Goal: Transaction & Acquisition: Download file/media

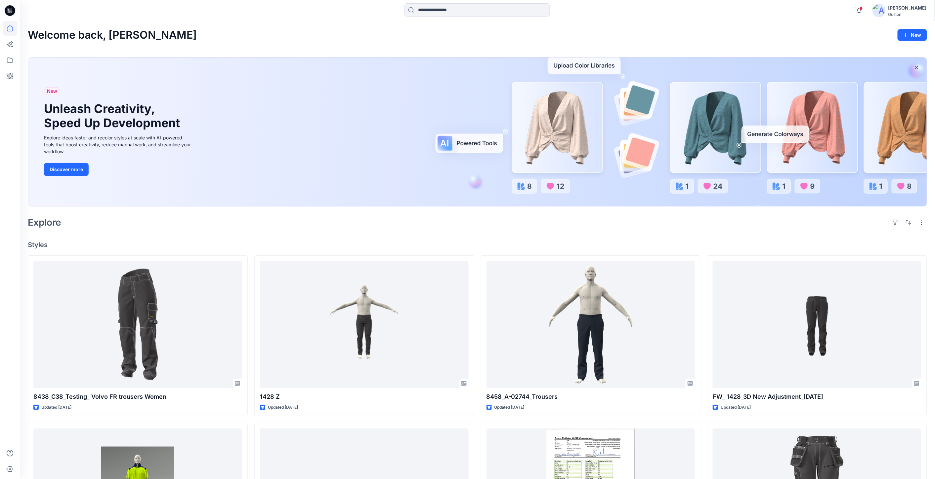
click at [907, 8] on div "[PERSON_NAME]" at bounding box center [907, 8] width 38 height 8
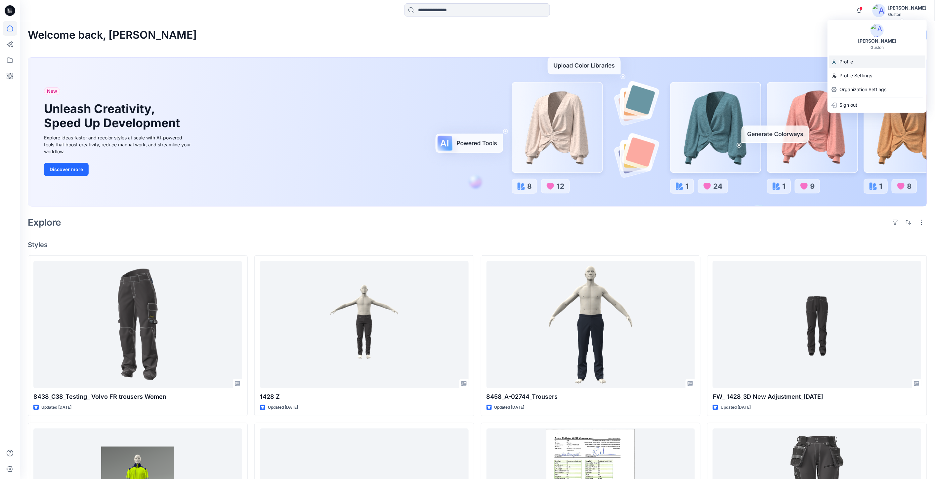
click at [851, 63] on p "Profile" at bounding box center [846, 62] width 14 height 13
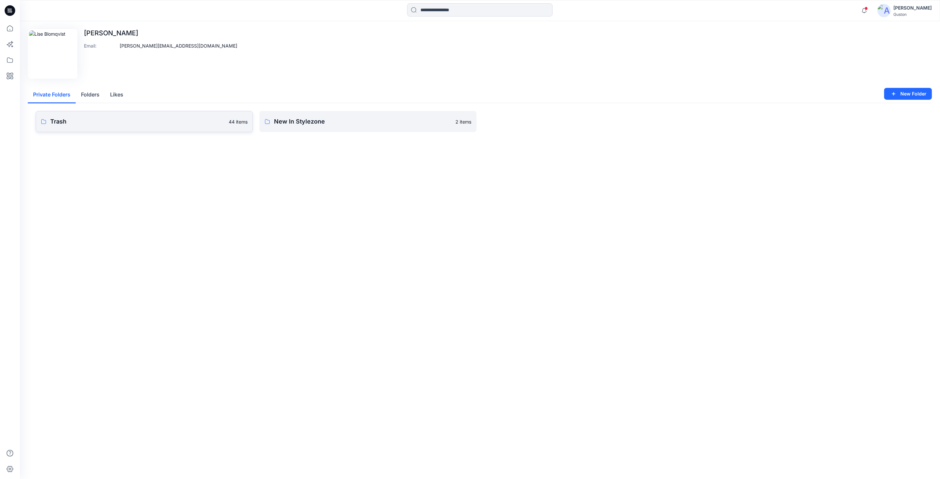
click at [200, 121] on p "Trash" at bounding box center [137, 121] width 175 height 9
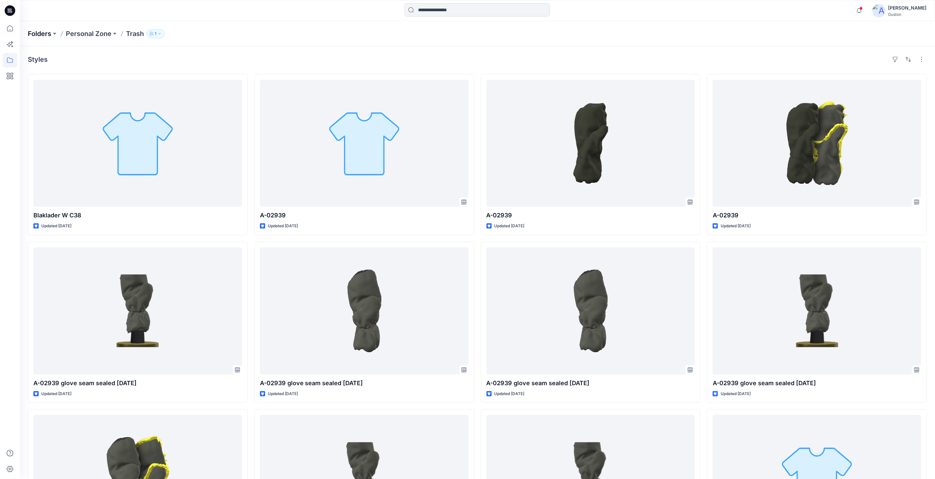
click at [45, 32] on p "Folders" at bounding box center [39, 33] width 23 height 9
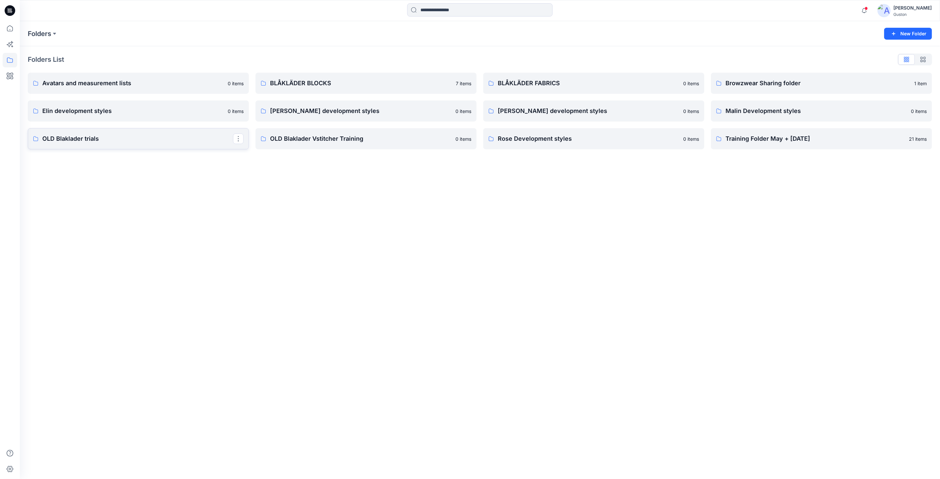
click at [158, 139] on p "OLD Blaklader trials" at bounding box center [137, 138] width 191 height 9
click at [372, 144] on link "OLD Blaklader Vstitcher Training" at bounding box center [366, 138] width 221 height 21
click at [333, 77] on link "BLÅKLÄDER BLOCKS" at bounding box center [366, 83] width 221 height 21
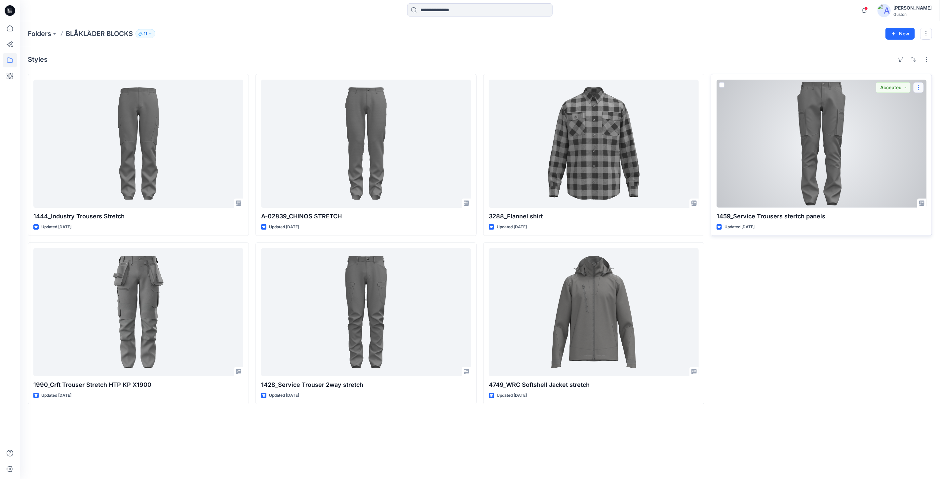
click at [919, 88] on button "button" at bounding box center [918, 87] width 11 height 11
click at [890, 139] on p "Duplicate to..." at bounding box center [878, 139] width 30 height 7
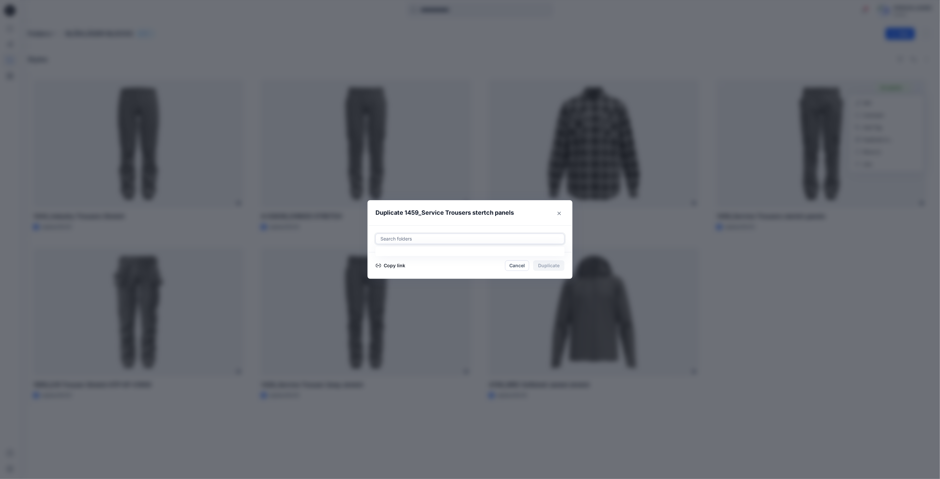
click at [538, 239] on div at bounding box center [470, 239] width 181 height 8
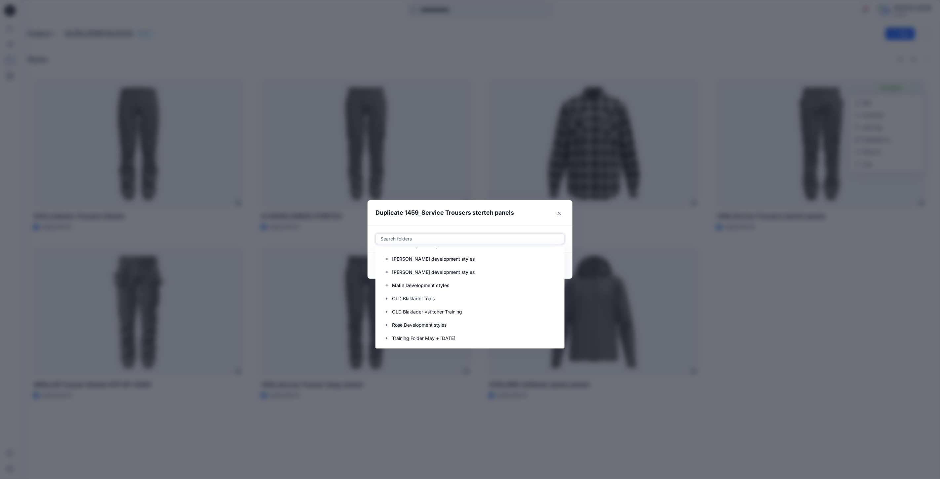
scroll to position [79, 0]
click at [458, 275] on div at bounding box center [470, 271] width 180 height 13
click at [528, 221] on header "Duplicate 1459_Service Trousers stertch panels" at bounding box center [464, 212] width 192 height 25
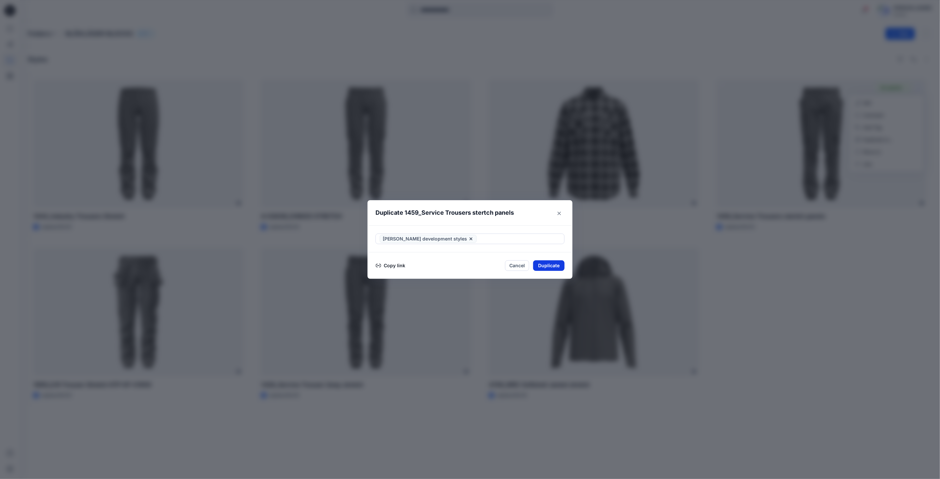
click at [550, 267] on button "Duplicate" at bounding box center [548, 266] width 31 height 11
click at [382, 57] on div "Duplicate 1459_Service Trousers stertch panels Your styles were duplicated succ…" at bounding box center [470, 239] width 940 height 479
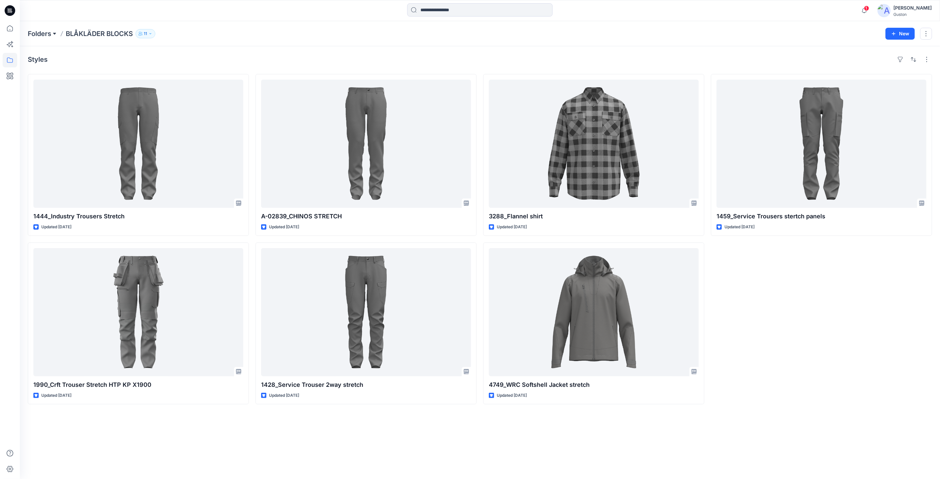
click at [54, 34] on button at bounding box center [54, 33] width 7 height 9
click at [65, 111] on p "[PERSON_NAME] development styles" at bounding box center [74, 112] width 82 height 8
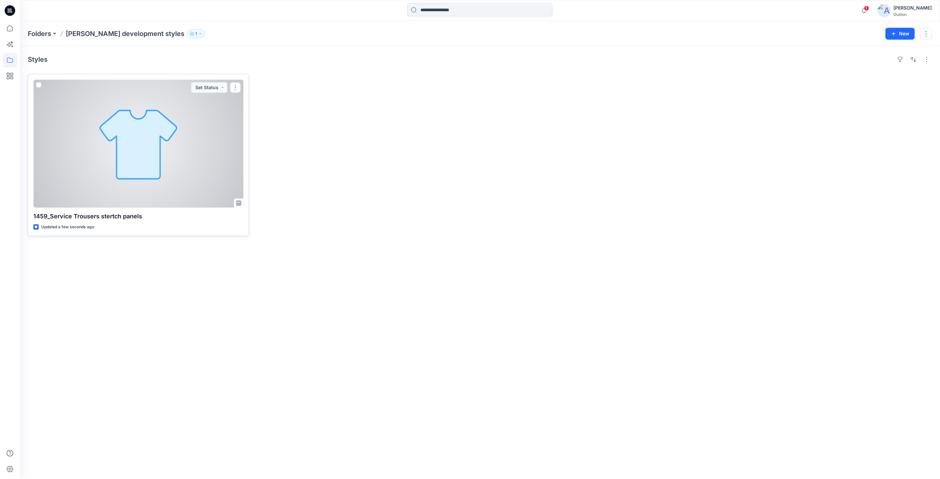
click at [158, 157] on div at bounding box center [138, 144] width 210 height 128
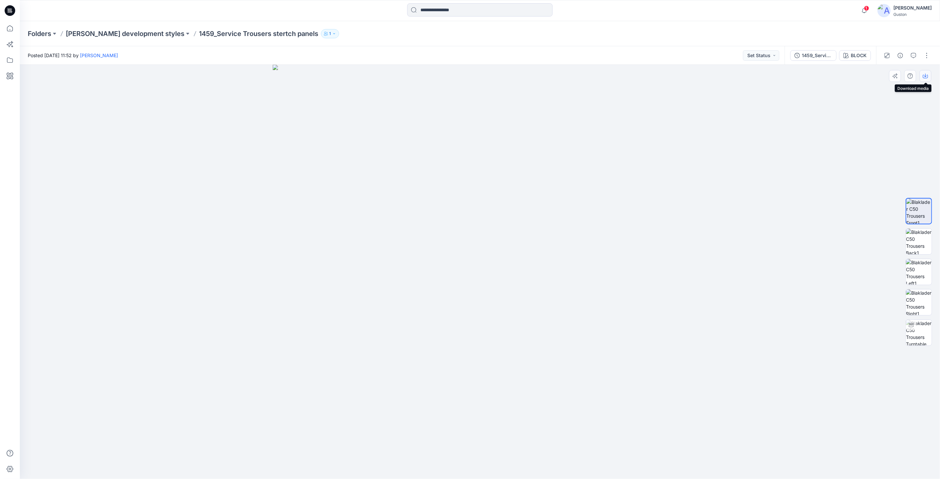
click at [927, 77] on icon "button" at bounding box center [925, 75] width 5 height 5
click at [818, 57] on div "1459_Service Trousers stertch panels" at bounding box center [817, 55] width 30 height 7
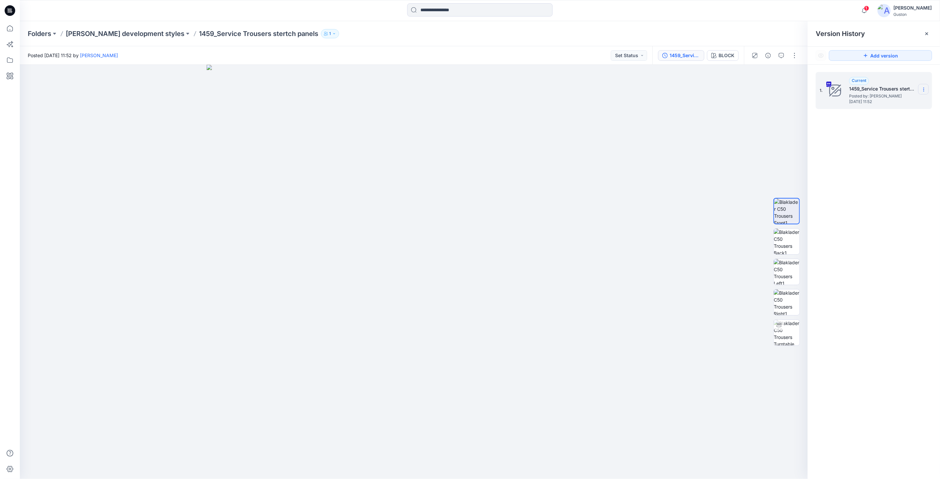
click at [922, 91] on icon at bounding box center [923, 89] width 5 height 5
click at [901, 103] on span "Download Source BW File" at bounding box center [891, 103] width 56 height 8
click at [923, 94] on section at bounding box center [923, 89] width 11 height 11
click at [899, 99] on span "Download Source BW File" at bounding box center [891, 103] width 56 height 8
click at [524, 376] on img at bounding box center [414, 272] width 415 height 415
